Goal: Task Accomplishment & Management: Use online tool/utility

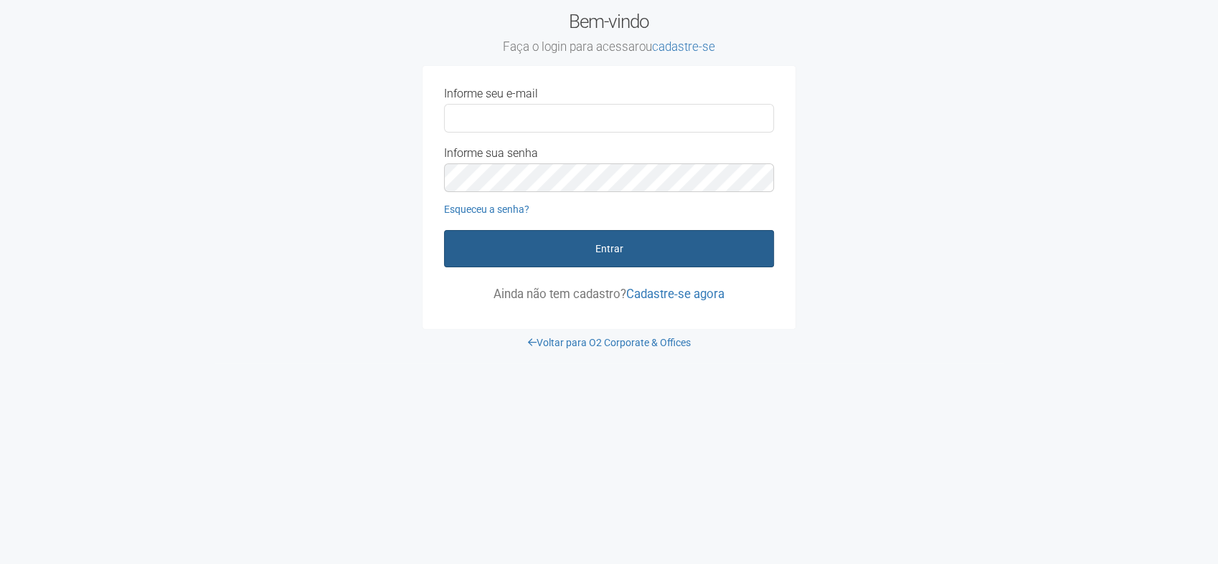
type input "**********"
click at [584, 248] on button "Entrar" at bounding box center [609, 248] width 330 height 37
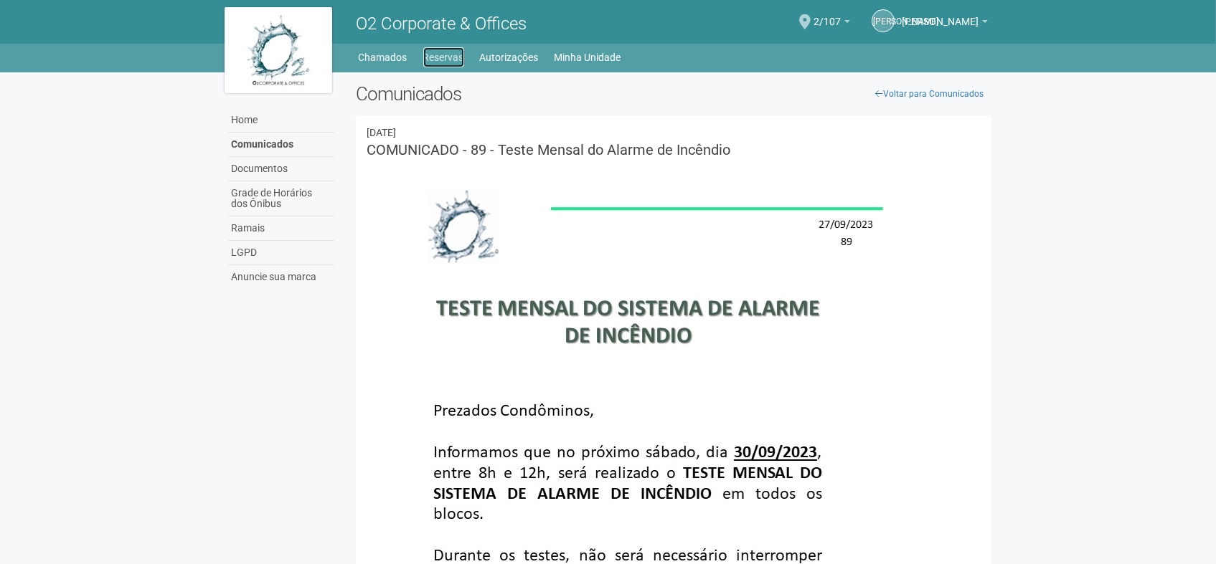
click at [442, 57] on link "Reservas" at bounding box center [443, 57] width 41 height 20
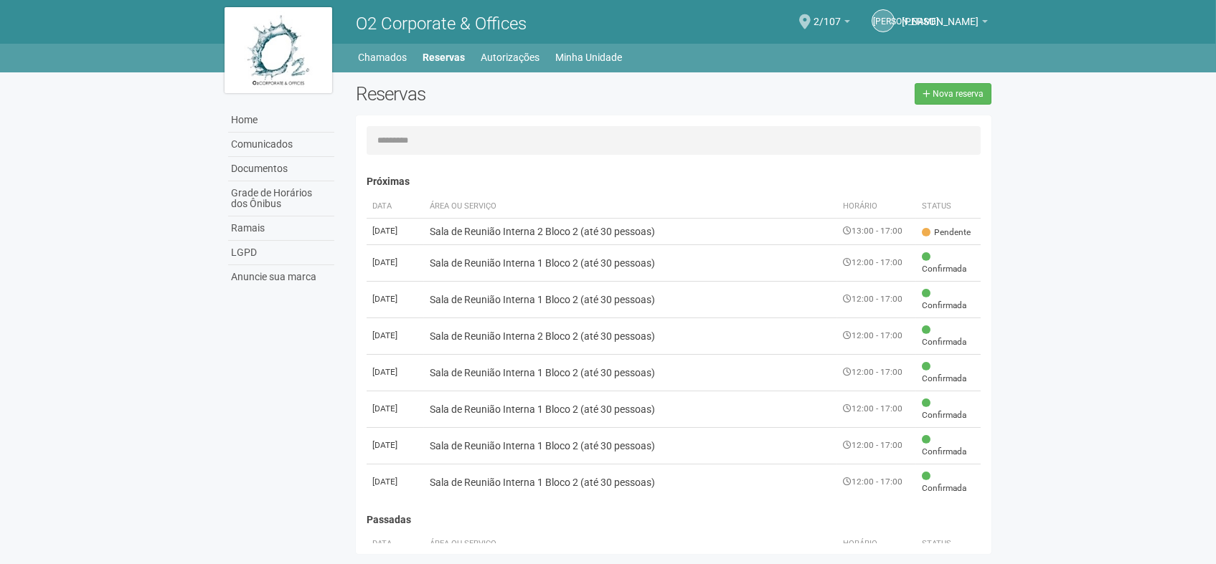
click at [1140, 263] on body "Aguarde... O2 Corporate & Offices [PERSON_NAME] [PERSON_NAME] [PERSON_NAME] [PE…" at bounding box center [608, 282] width 1216 height 564
